Goal: Find specific page/section: Find specific page/section

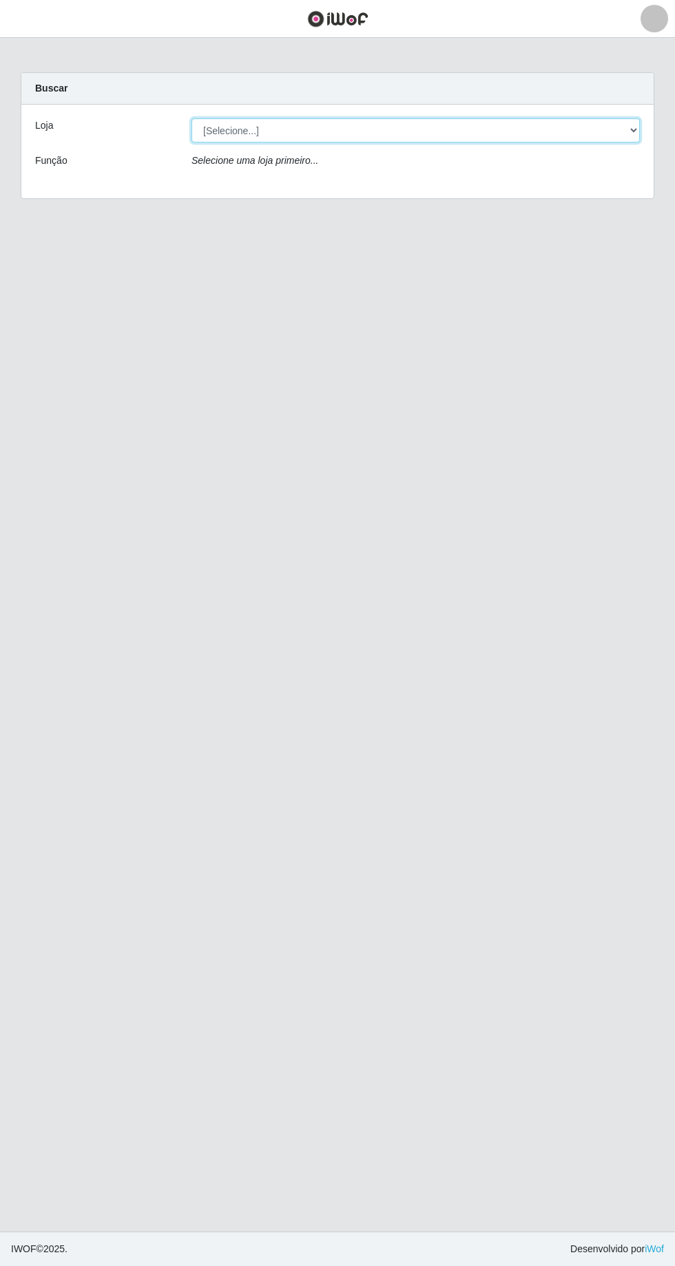
click at [628, 136] on select "[Selecione...] [GEOGRAPHIC_DATA] - [GEOGRAPHIC_DATA] [GEOGRAPHIC_DATA] - [GEOGR…" at bounding box center [415, 130] width 448 height 24
select select "508"
click at [191, 118] on select "[Selecione...] [GEOGRAPHIC_DATA] - [GEOGRAPHIC_DATA] [GEOGRAPHIC_DATA] - [GEOGR…" at bounding box center [415, 130] width 448 height 24
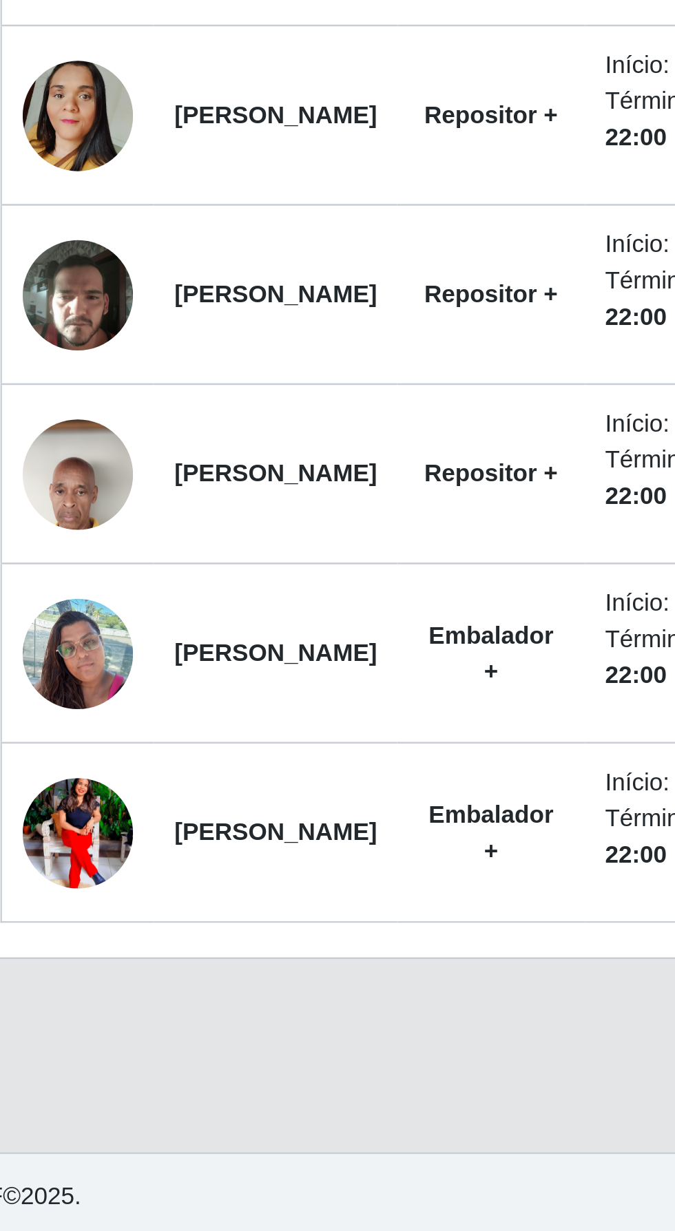
scroll to position [18, 0]
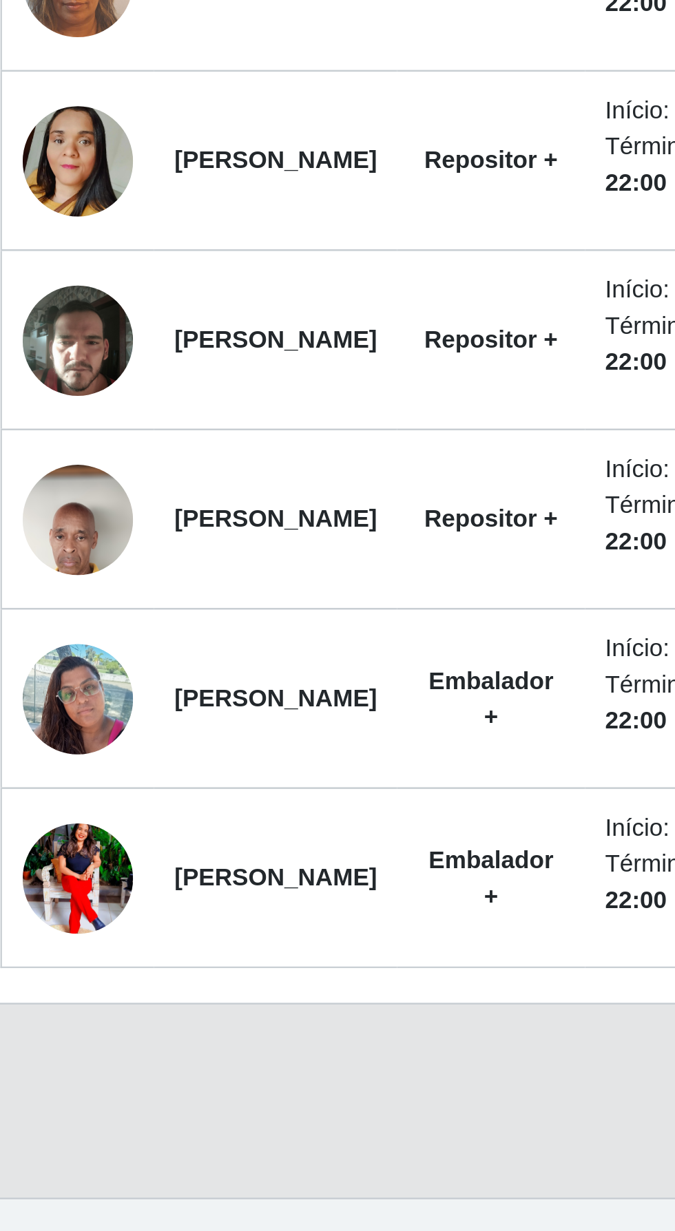
click at [193, 788] on td "[PERSON_NAME]" at bounding box center [144, 783] width 97 height 72
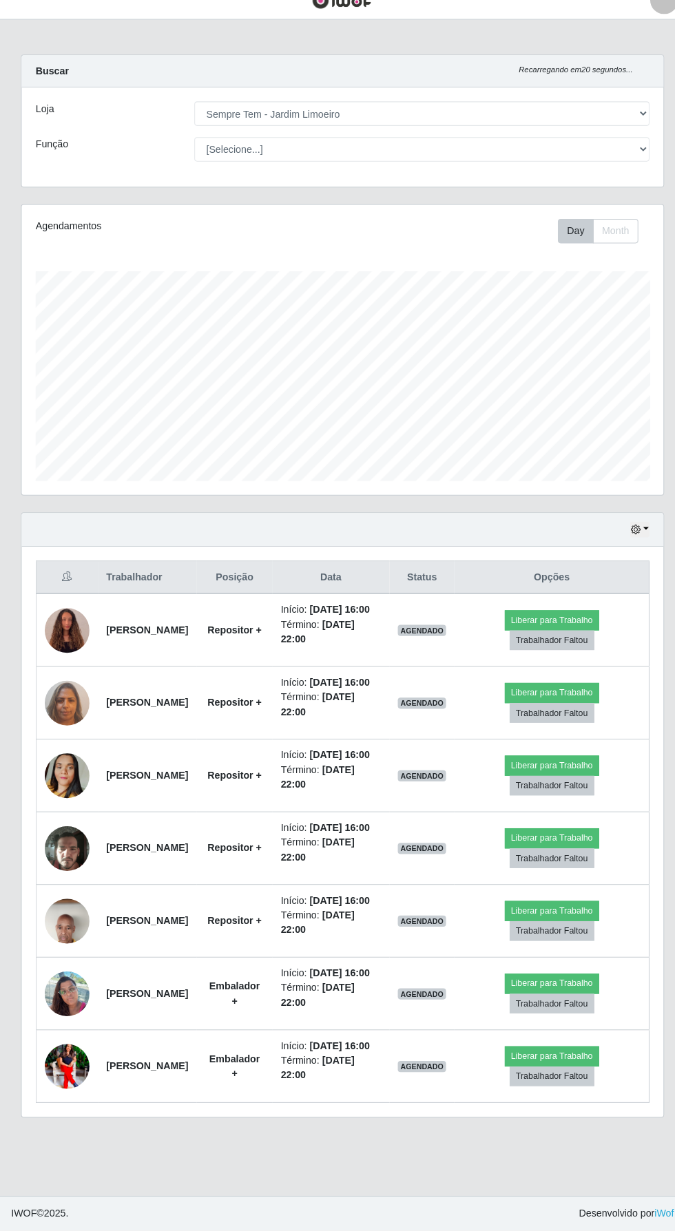
scroll to position [0, 0]
